Goal: Navigation & Orientation: Find specific page/section

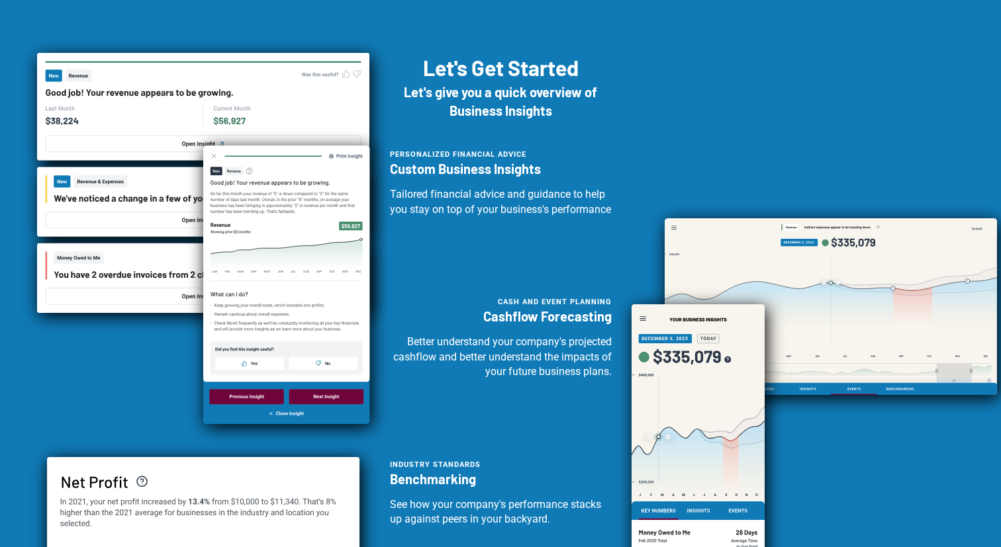
scroll to position [422, 0]
